Goal: Find specific page/section

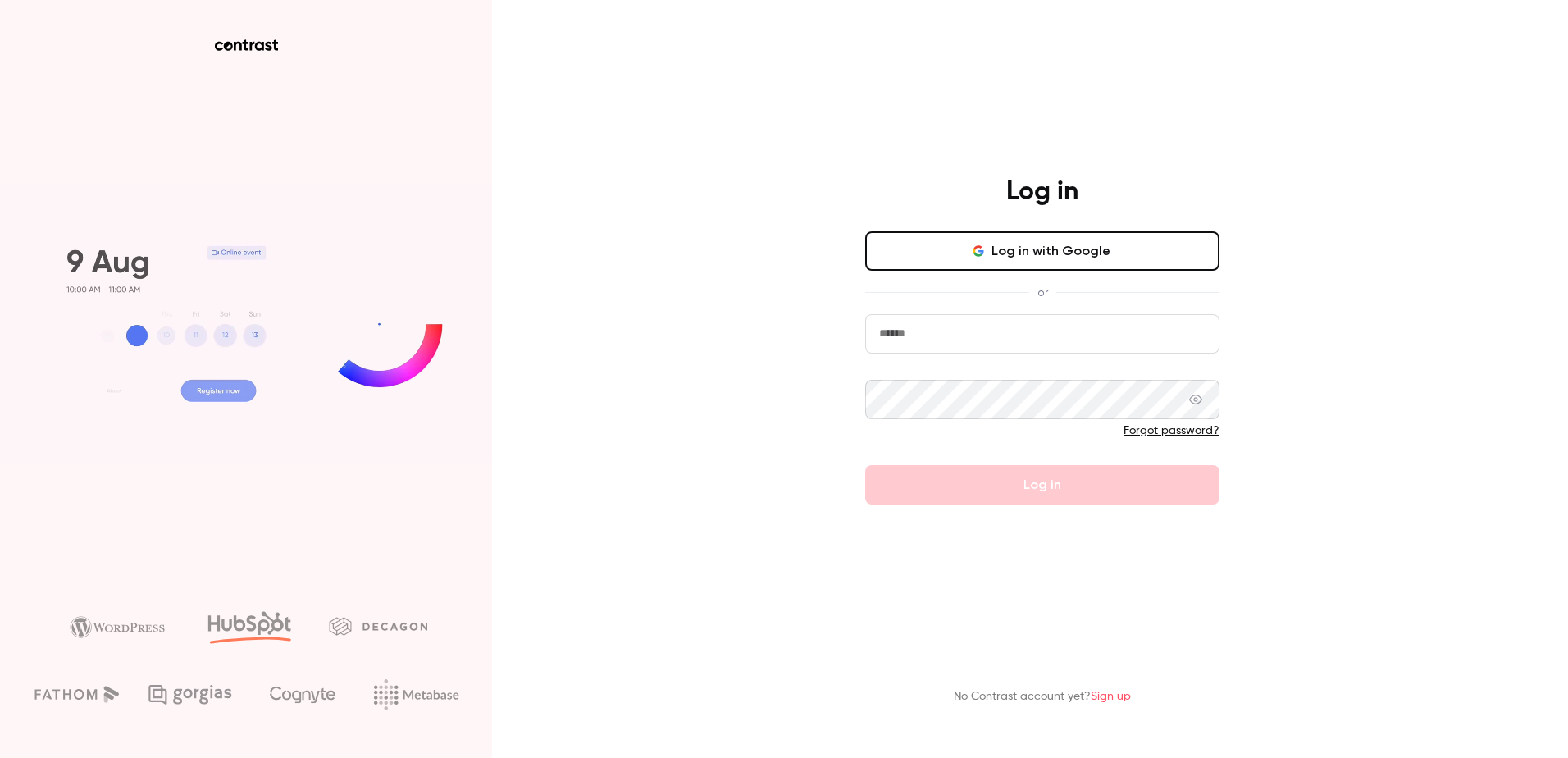
click at [1110, 353] on input "email" at bounding box center [1042, 334] width 354 height 40
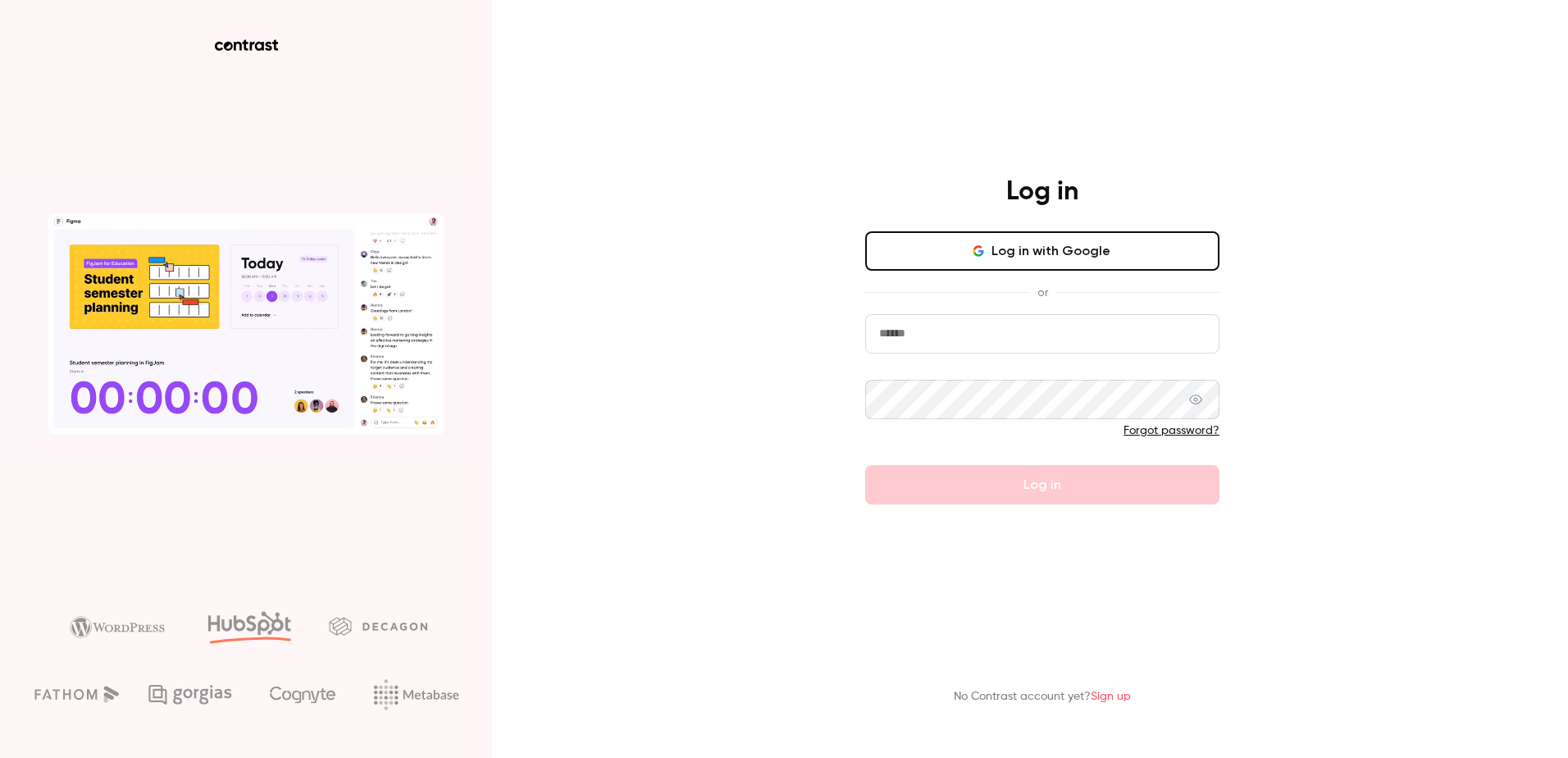
type input "**********"
